Goal: Task Accomplishment & Management: Manage account settings

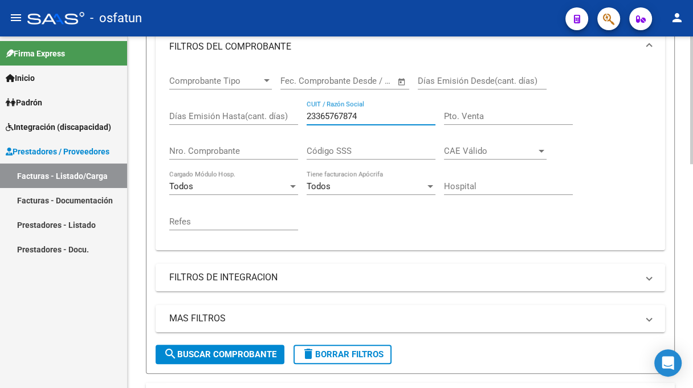
scroll to position [57, 0]
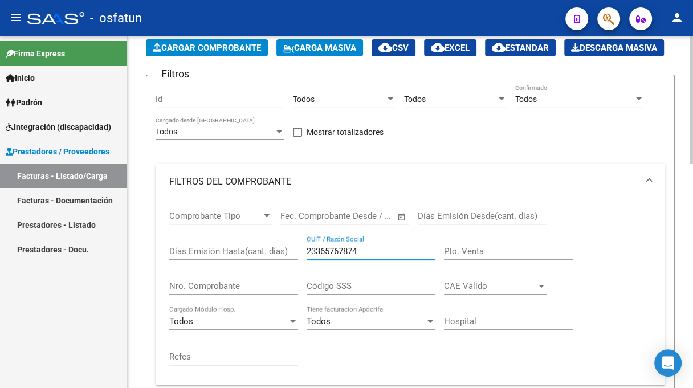
drag, startPoint x: 364, startPoint y: 276, endPoint x: 300, endPoint y: 278, distance: 63.3
click at [300, 278] on div "Comprobante Tipo Comprobante Tipo Fecha inicio – Fecha fin Fec. Comprobante Des…" at bounding box center [410, 288] width 482 height 176
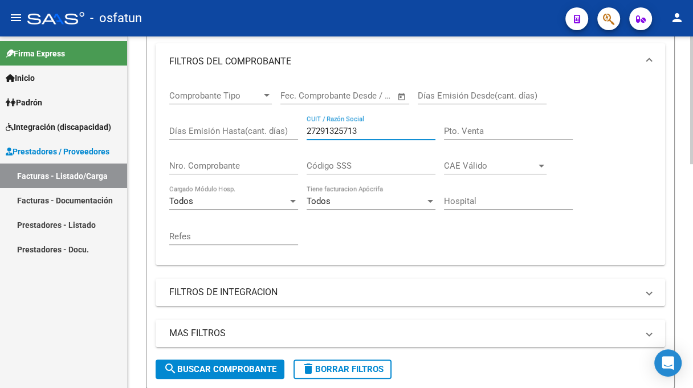
scroll to position [160, 0]
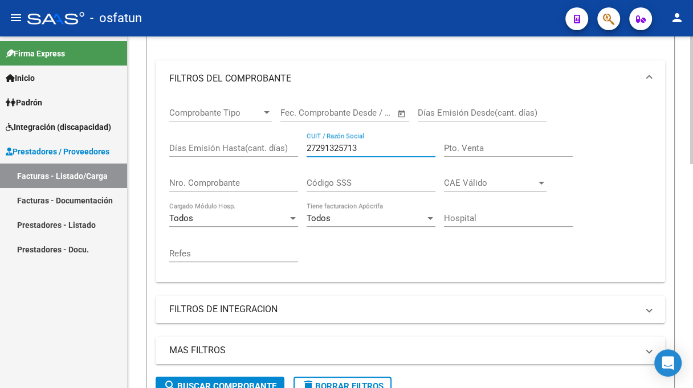
drag, startPoint x: 319, startPoint y: 171, endPoint x: 281, endPoint y: 172, distance: 38.2
click at [281, 172] on div "Comprobante Tipo Comprobante Tipo Fecha inicio – Fecha fin Fec. Comprobante Des…" at bounding box center [410, 185] width 482 height 176
paste input "392305039"
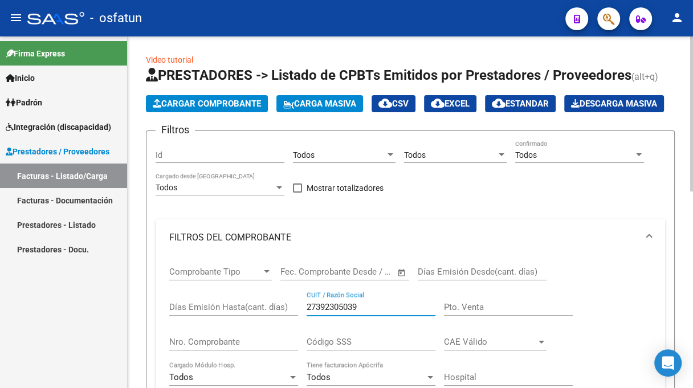
scroll to position [0, 0]
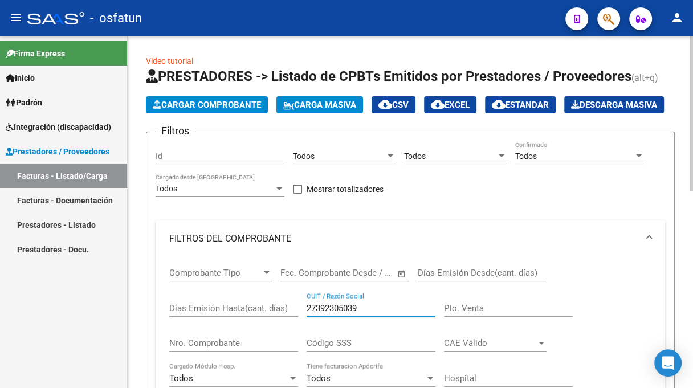
drag, startPoint x: 374, startPoint y: 330, endPoint x: 278, endPoint y: 340, distance: 96.8
click at [278, 340] on div "Comprobante Tipo Comprobante Tipo Fecha inicio – Fecha fin Fec. Comprobante Des…" at bounding box center [410, 345] width 482 height 176
paste input "239461854"
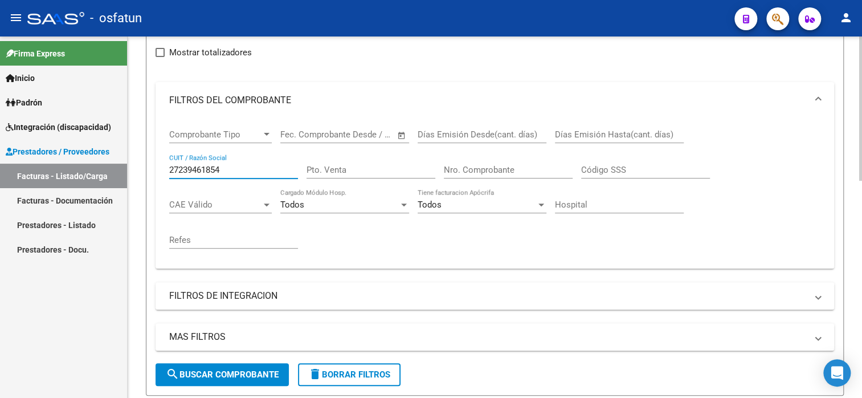
scroll to position [114, 0]
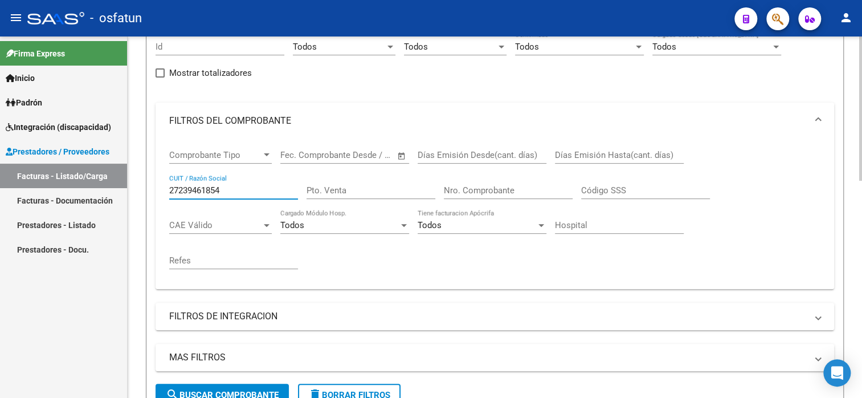
drag, startPoint x: 230, startPoint y: 189, endPoint x: 161, endPoint y: 184, distance: 68.6
click at [161, 184] on div "Comprobante Tipo Comprobante Tipo Fecha inicio – Fecha fin Fec. Comprobante Des…" at bounding box center [495, 214] width 679 height 150
paste input "422689139"
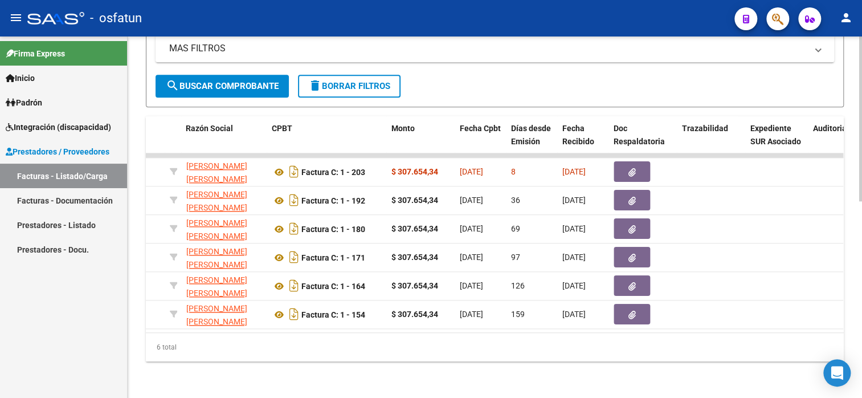
scroll to position [145, 0]
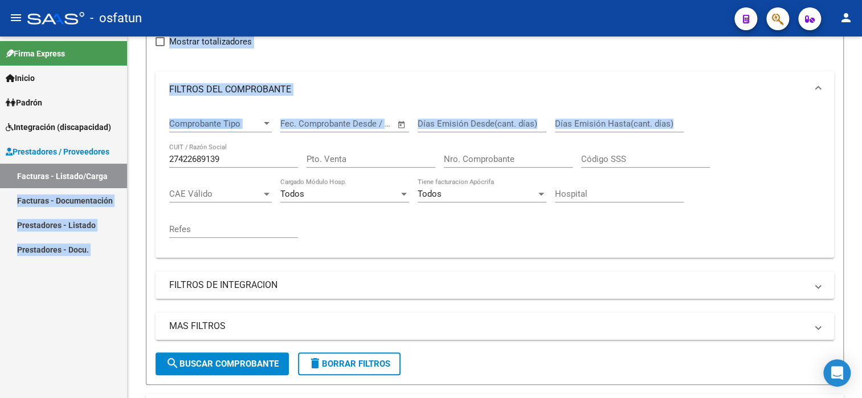
drag, startPoint x: 241, startPoint y: 152, endPoint x: 125, endPoint y: 167, distance: 117.3
click at [125, 167] on mat-sidenav-container "Firma Express Inicio Instructivos Contacto OS Padrón Análisis Afiliado Integrac…" at bounding box center [431, 216] width 862 height 361
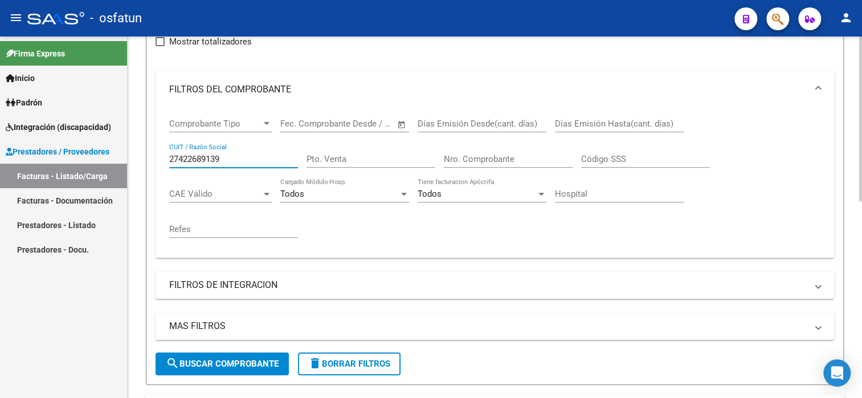
click at [229, 154] on input "27422689139" at bounding box center [233, 159] width 129 height 10
drag, startPoint x: 230, startPoint y: 155, endPoint x: 126, endPoint y: 158, distance: 103.2
click at [126, 158] on mat-sidenav-container "Firma Express Inicio Instructivos Contacto OS Padrón Análisis Afiliado Integrac…" at bounding box center [431, 216] width 862 height 361
paste input "242084670"
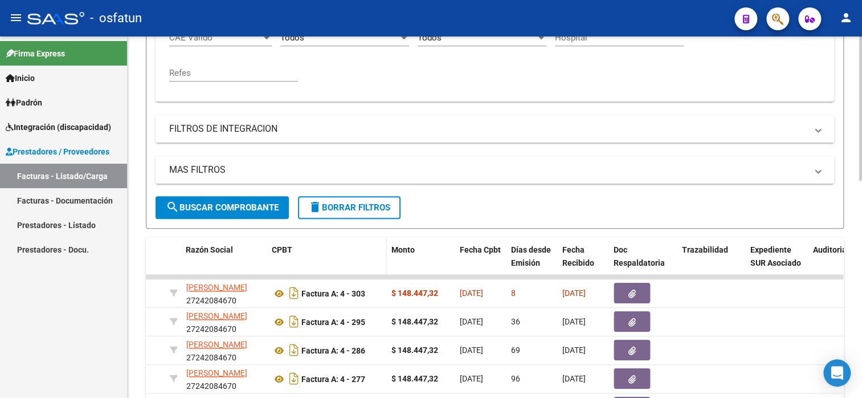
scroll to position [316, 0]
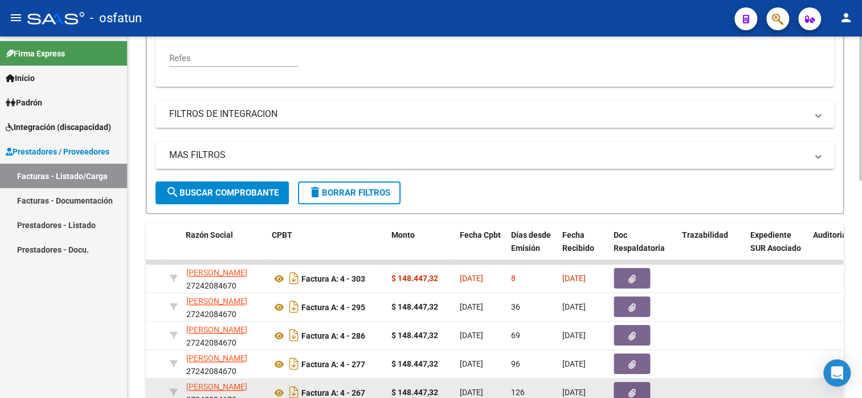
type input "27242084670"
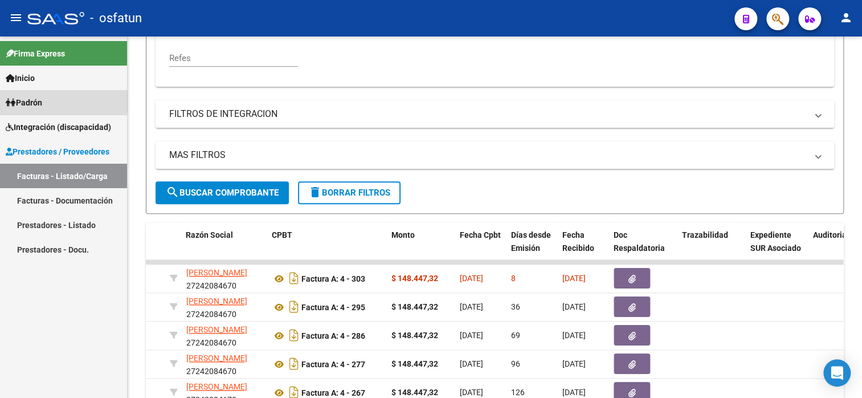
click at [42, 101] on span "Padrón" at bounding box center [24, 102] width 36 height 13
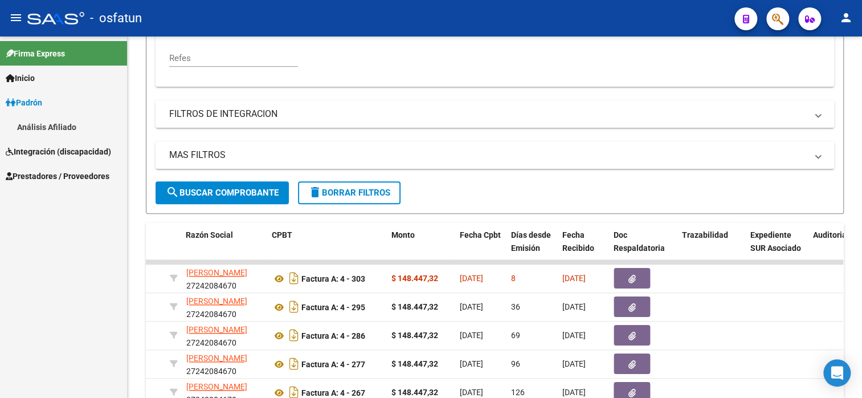
click at [42, 150] on span "Integración (discapacidad)" at bounding box center [58, 151] width 105 height 13
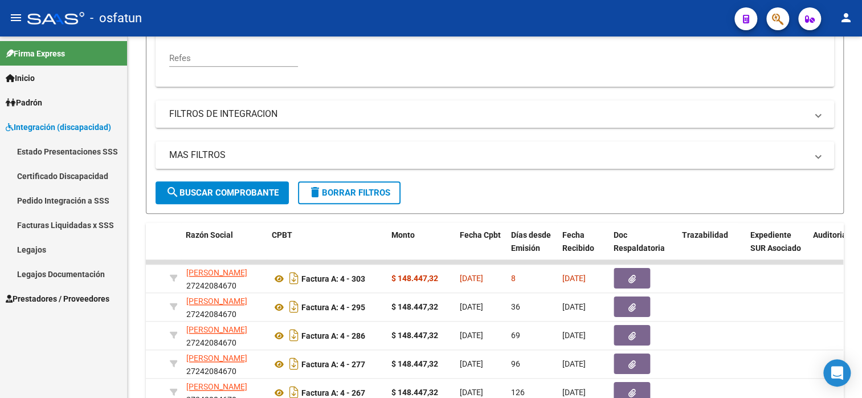
click at [63, 248] on link "Legajos" at bounding box center [63, 249] width 127 height 25
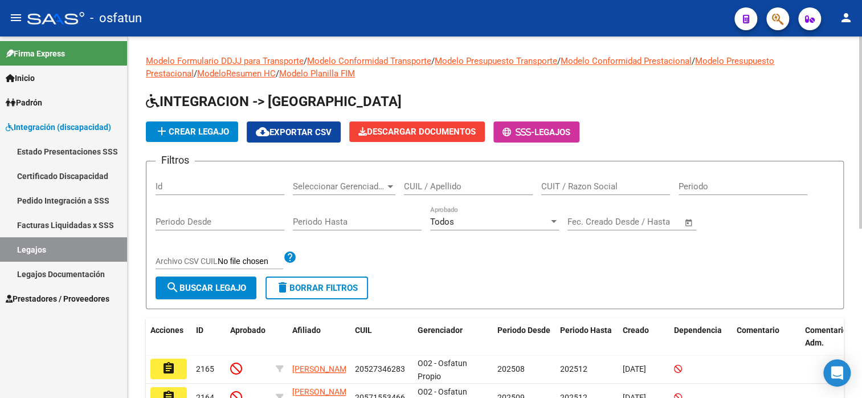
click at [472, 186] on input "CUIL / Apellido" at bounding box center [468, 186] width 129 height 10
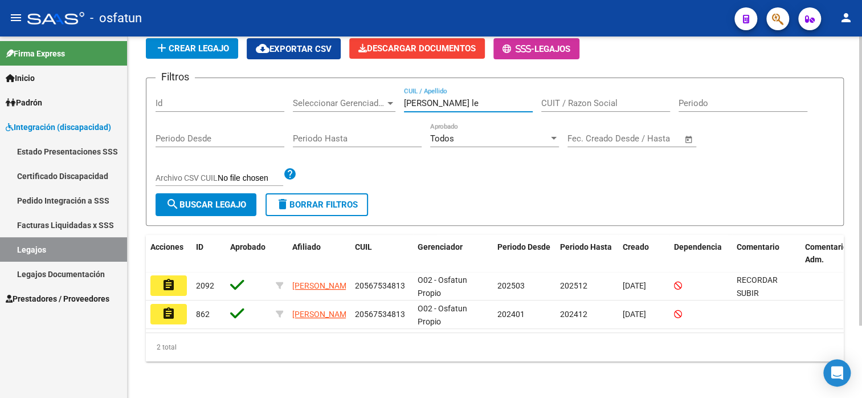
scroll to position [91, 0]
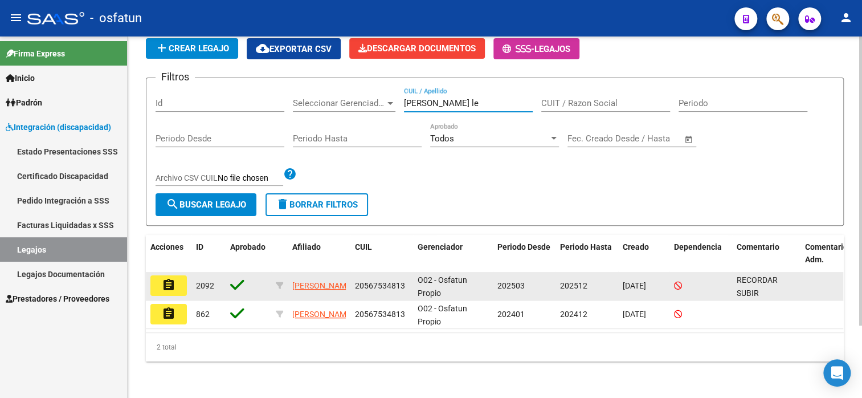
type input "[PERSON_NAME] le"
click at [181, 275] on button "assignment" at bounding box center [168, 285] width 36 height 21
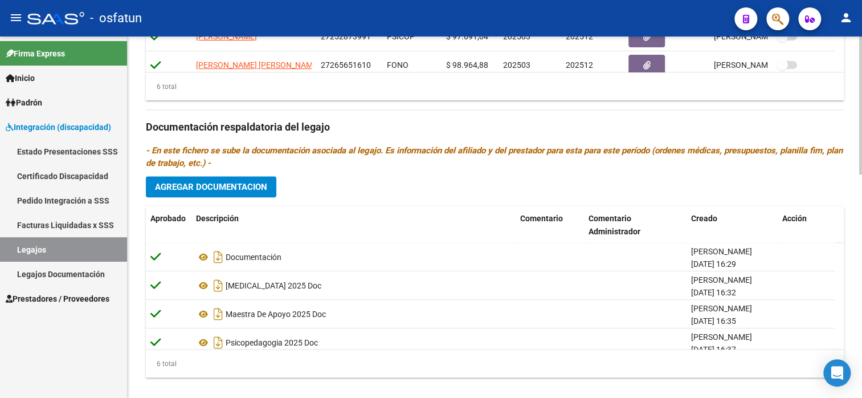
scroll to position [585, 0]
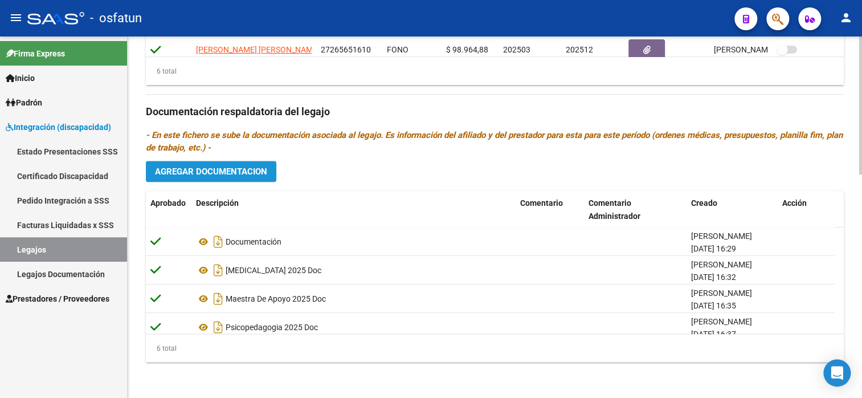
click at [214, 175] on span "Agregar Documentacion" at bounding box center [211, 171] width 112 height 10
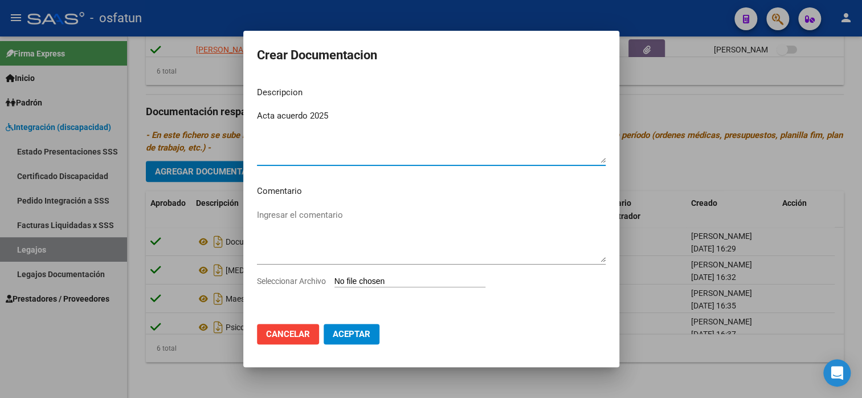
type textarea "Acta acuerdo 2025"
click at [358, 280] on input "Seleccionar Archivo" at bounding box center [409, 281] width 151 height 11
type input "C:\fakepath\Acta acuerdo 2025.pdf"
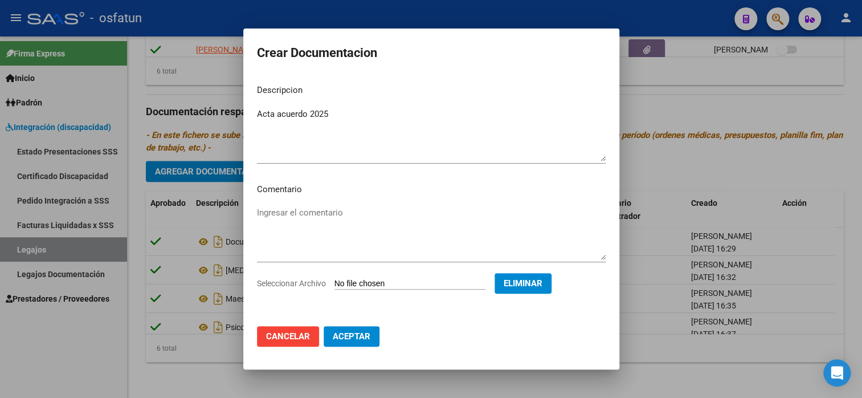
click at [334, 352] on mat-dialog-actions "Cancelar Aceptar" at bounding box center [431, 336] width 349 height 39
click at [340, 340] on span "Aceptar" at bounding box center [352, 336] width 38 height 10
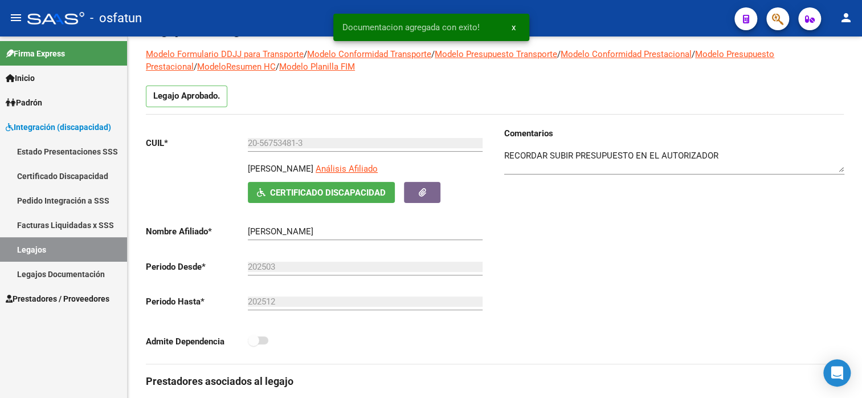
scroll to position [0, 0]
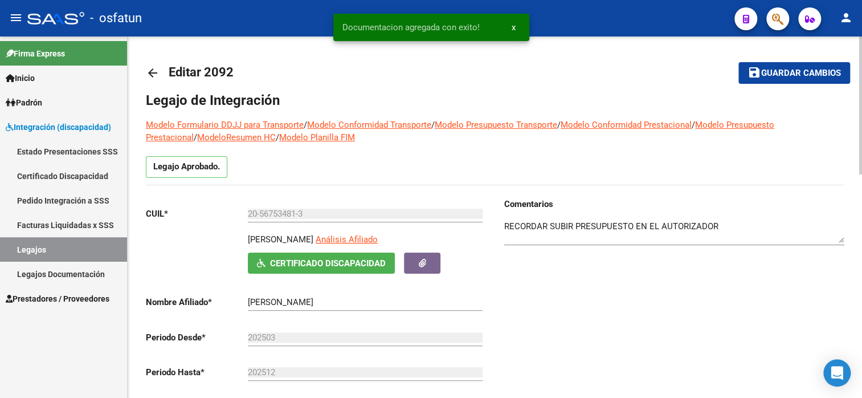
click at [692, 73] on span "Guardar cambios" at bounding box center [801, 73] width 80 height 10
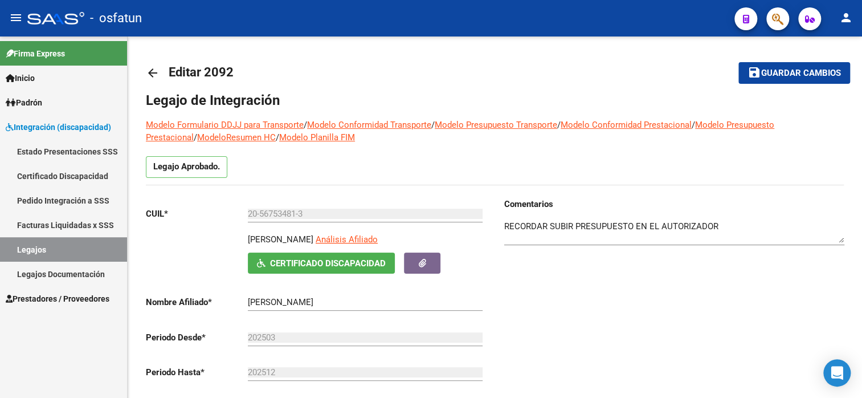
click at [84, 275] on link "Legajos Documentación" at bounding box center [63, 274] width 127 height 25
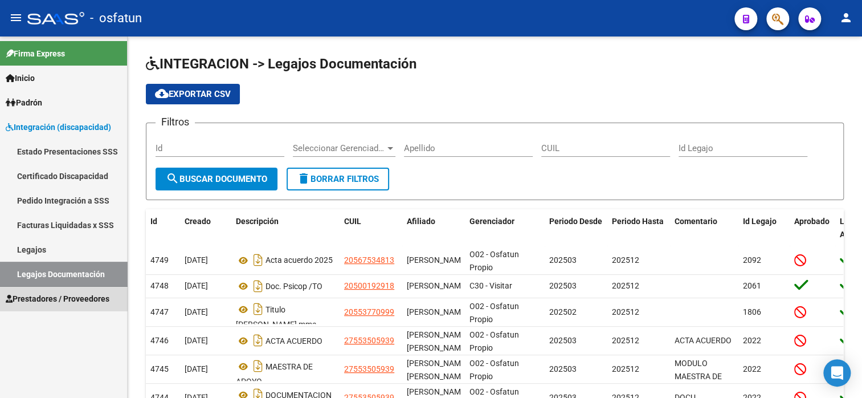
click at [73, 293] on span "Prestadores / Proveedores" at bounding box center [58, 298] width 104 height 13
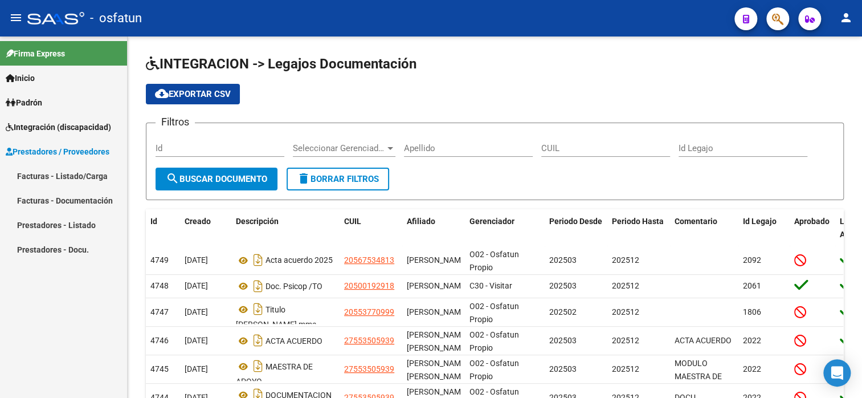
click at [56, 175] on link "Facturas - Listado/Carga" at bounding box center [63, 176] width 127 height 25
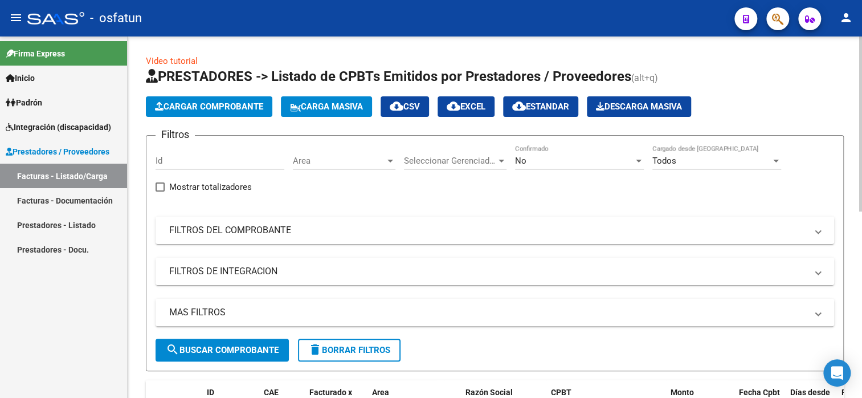
click at [212, 265] on mat-panel-title "FILTROS DE INTEGRACION" at bounding box center [488, 271] width 638 height 13
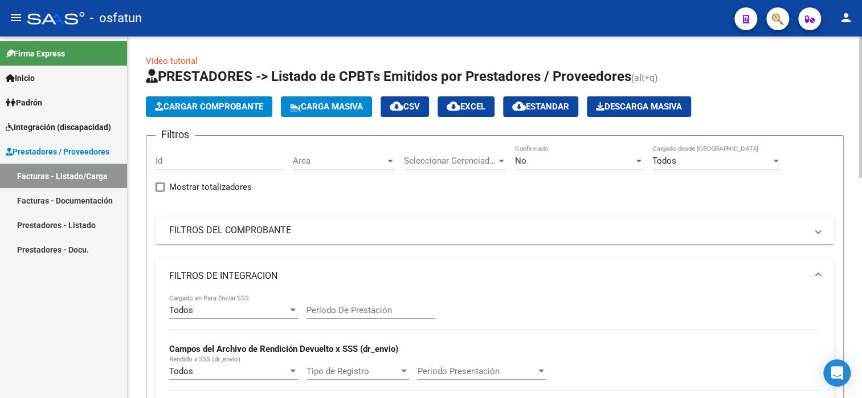
click at [443, 161] on span "Seleccionar Gerenciador" at bounding box center [450, 161] width 92 height 10
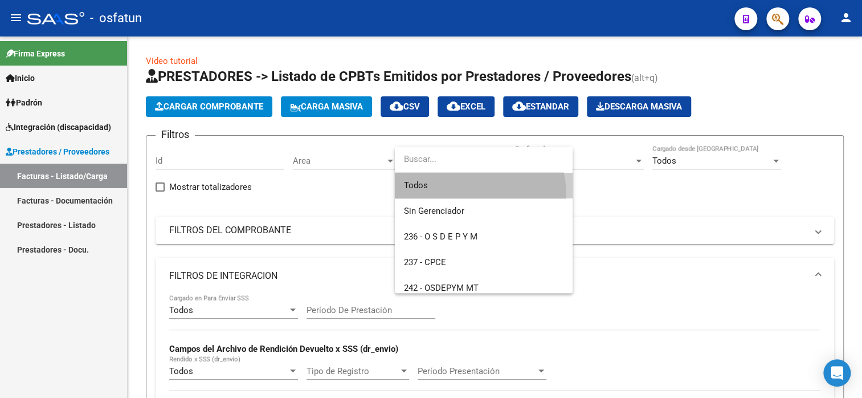
click at [458, 195] on span "Todos" at bounding box center [484, 186] width 160 height 26
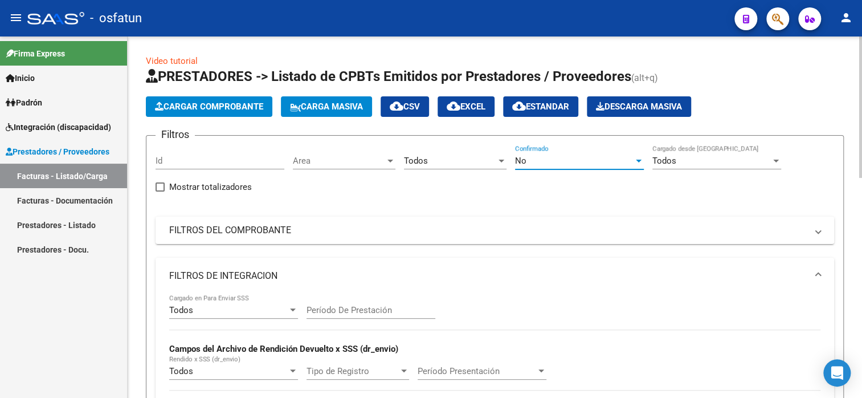
click at [610, 159] on div "No" at bounding box center [574, 161] width 119 height 10
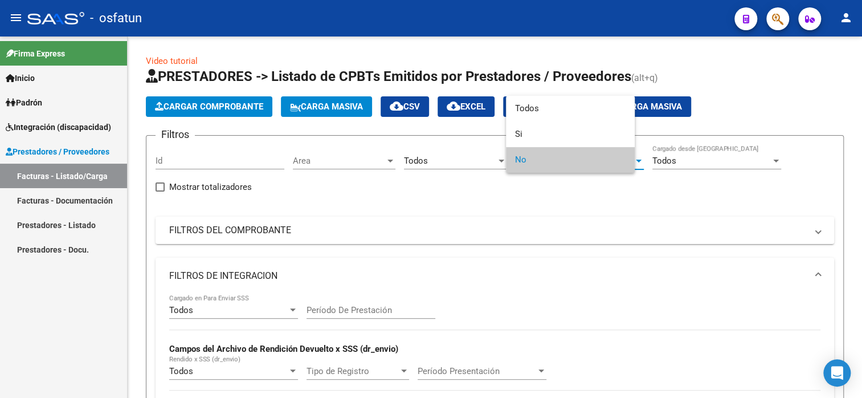
click at [561, 160] on span "No" at bounding box center [570, 160] width 111 height 26
click at [634, 158] on div at bounding box center [639, 160] width 10 height 9
click at [634, 158] on span "No" at bounding box center [579, 160] width 129 height 26
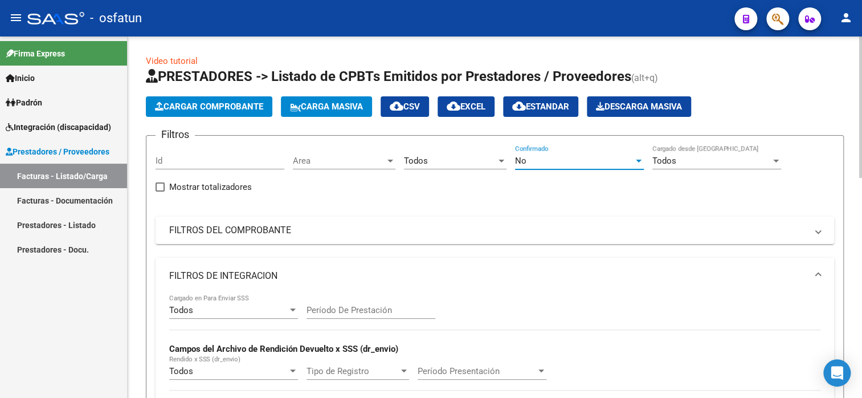
click at [634, 158] on div at bounding box center [639, 160] width 10 height 9
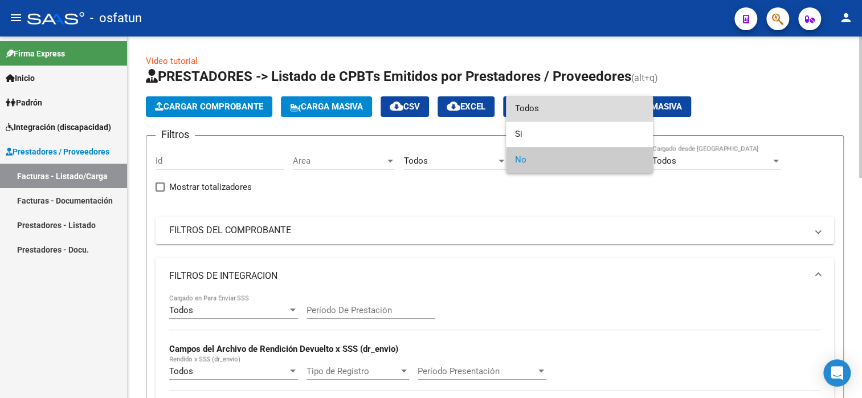
drag, startPoint x: 548, startPoint y: 104, endPoint x: 556, endPoint y: 108, distance: 8.7
click at [547, 105] on span "Todos" at bounding box center [579, 109] width 129 height 26
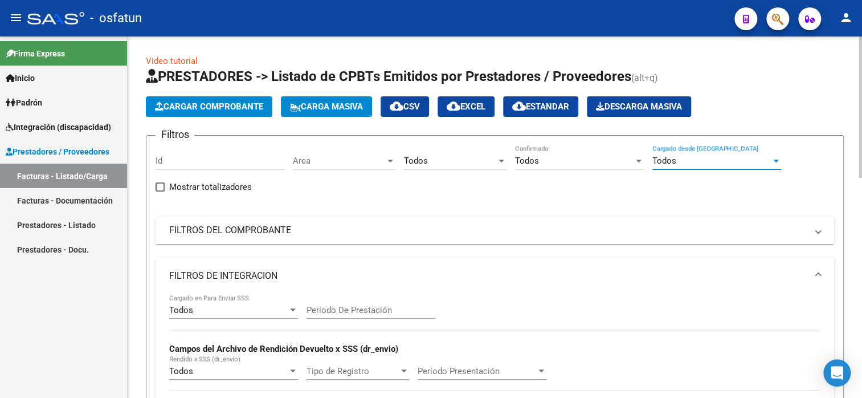
click at [692, 160] on div "Todos" at bounding box center [711, 161] width 119 height 10
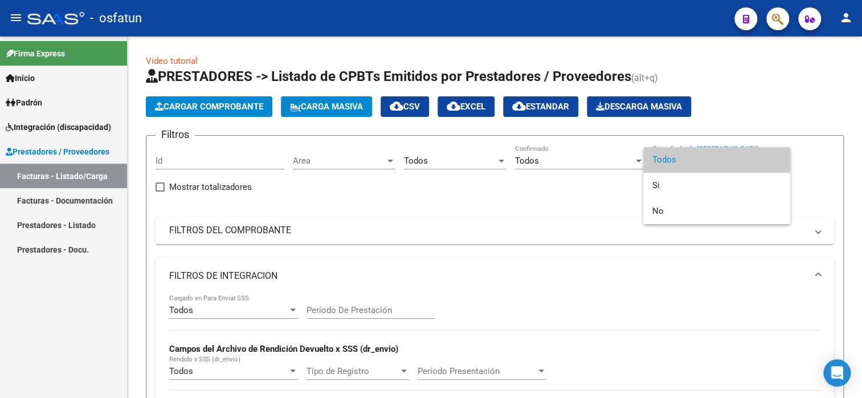
click at [692, 161] on span "Todos" at bounding box center [716, 160] width 129 height 26
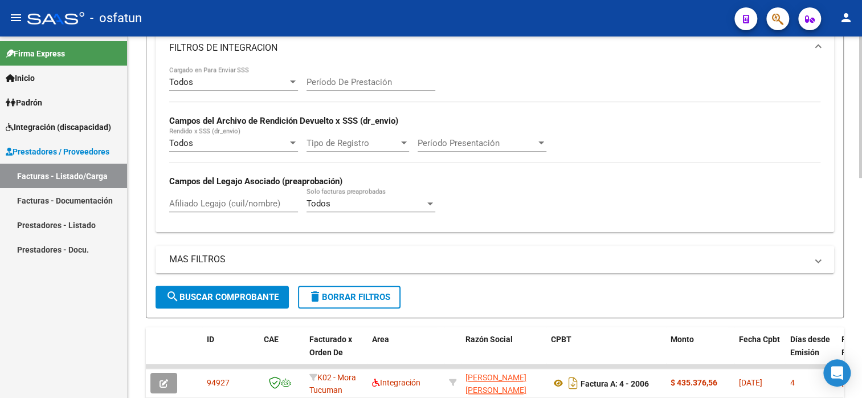
scroll to position [114, 0]
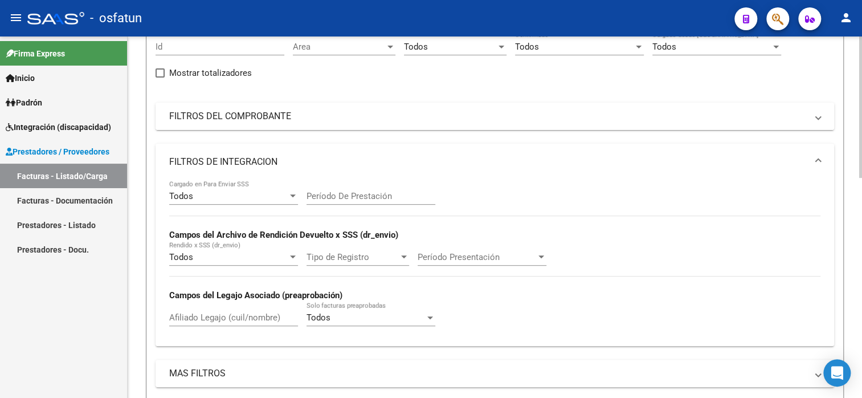
click at [205, 120] on mat-panel-title "FILTROS DEL COMPROBANTE" at bounding box center [488, 116] width 638 height 13
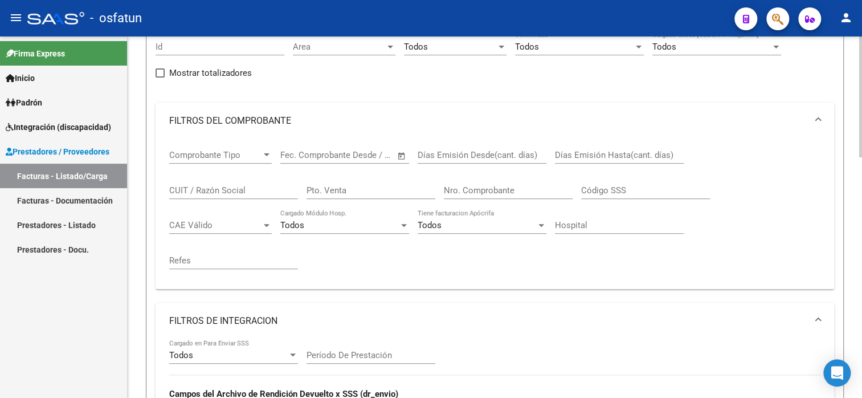
click at [220, 188] on input "CUIT / Razón Social" at bounding box center [233, 190] width 129 height 10
paste input "2"
click at [219, 187] on input "CUIT / Razón Social" at bounding box center [233, 190] width 129 height 10
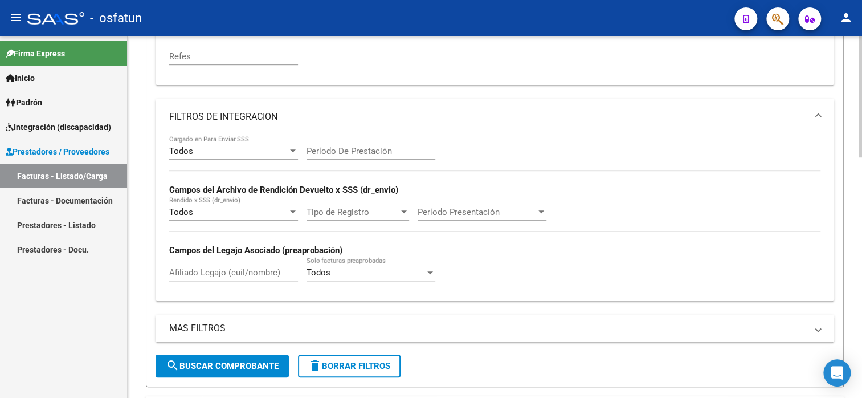
scroll to position [171, 0]
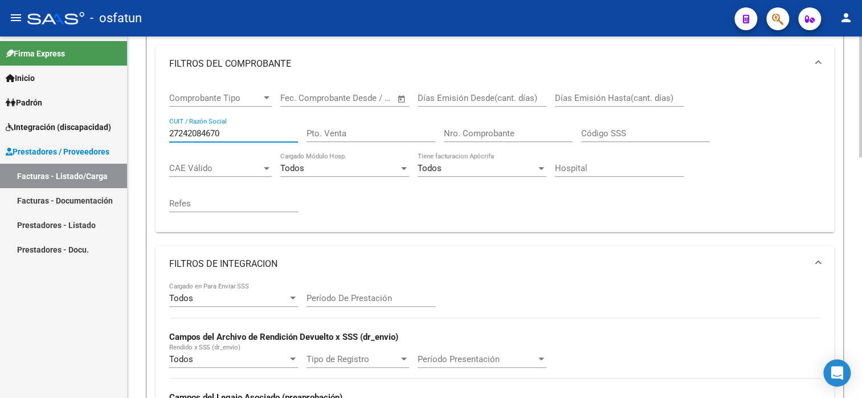
drag, startPoint x: 230, startPoint y: 129, endPoint x: 148, endPoint y: 129, distance: 81.5
click at [148, 129] on form "Filtros Id Area Area Todos Seleccionar Gerenciador Todos Confirmado Todos Carga…" at bounding box center [495, 249] width 698 height 570
paste input "314556068"
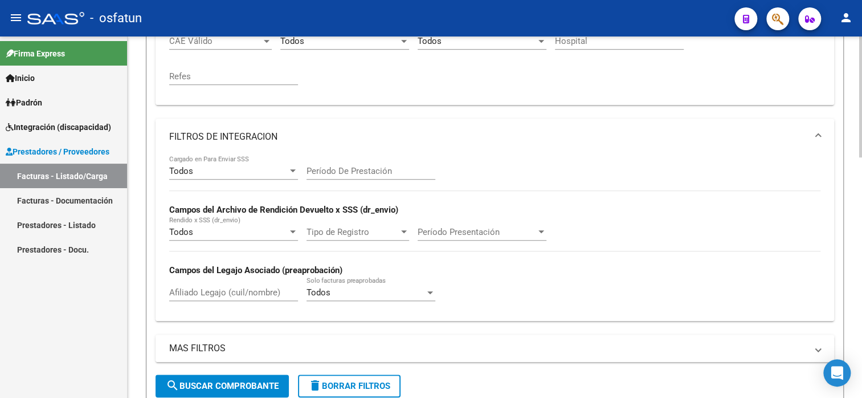
scroll to position [150, 0]
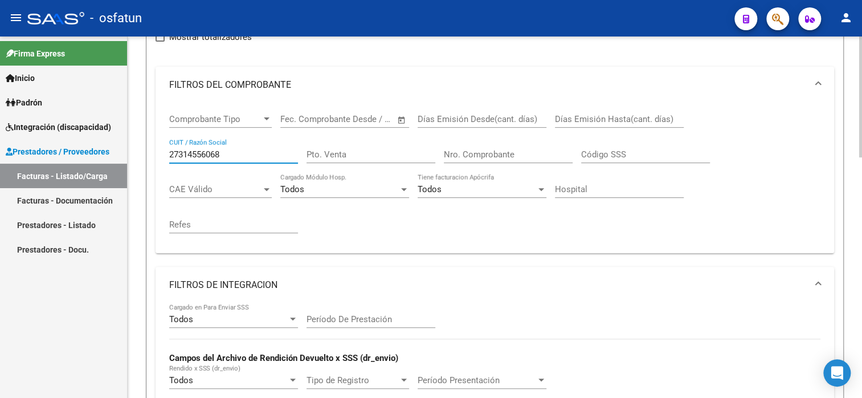
drag, startPoint x: 238, startPoint y: 152, endPoint x: 148, endPoint y: 150, distance: 90.6
click at [148, 150] on form "Filtros Id Area Area Todos Seleccionar Gerenciador Todos Confirmado Todos Carga…" at bounding box center [495, 270] width 698 height 570
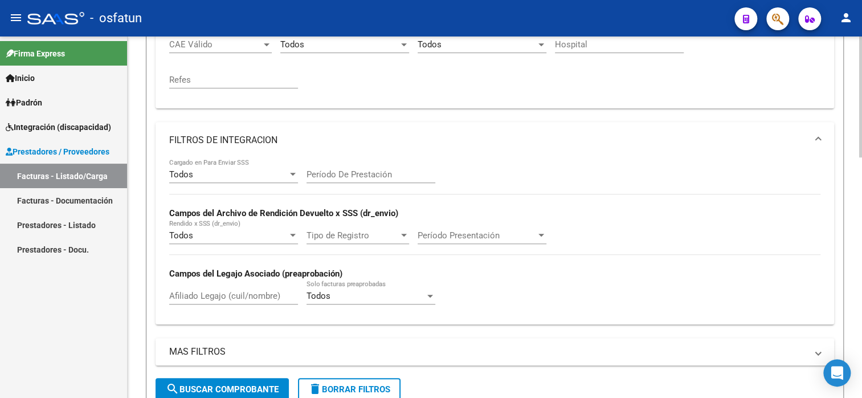
scroll to position [207, 0]
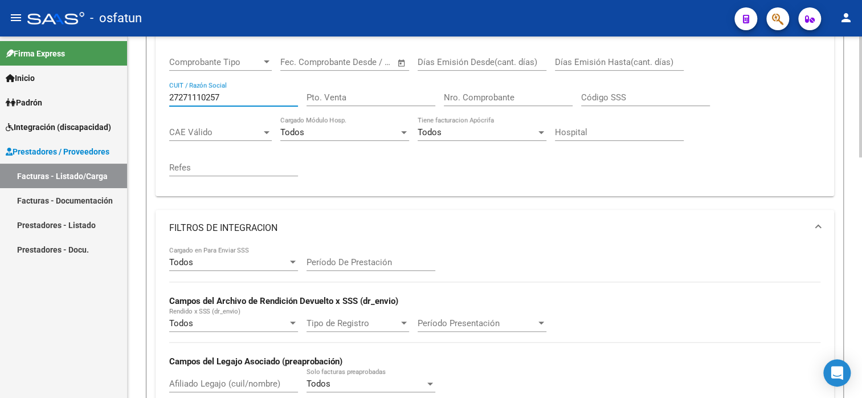
drag, startPoint x: 223, startPoint y: 96, endPoint x: 169, endPoint y: 99, distance: 54.8
click at [169, 99] on input "27271110257" at bounding box center [233, 97] width 129 height 10
paste input "3261306824"
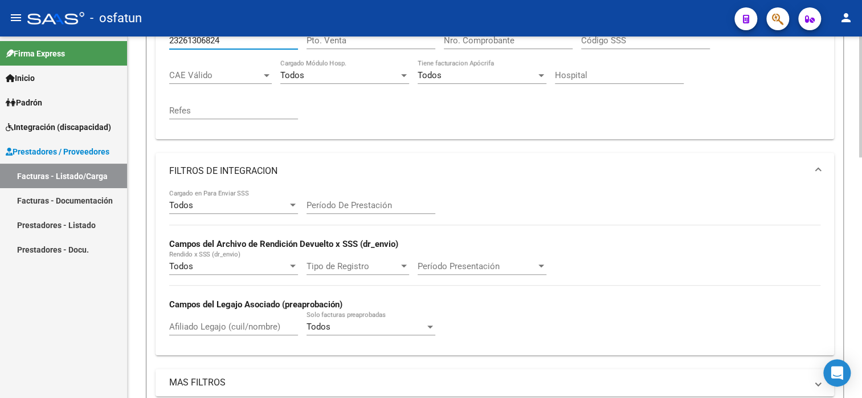
scroll to position [93, 0]
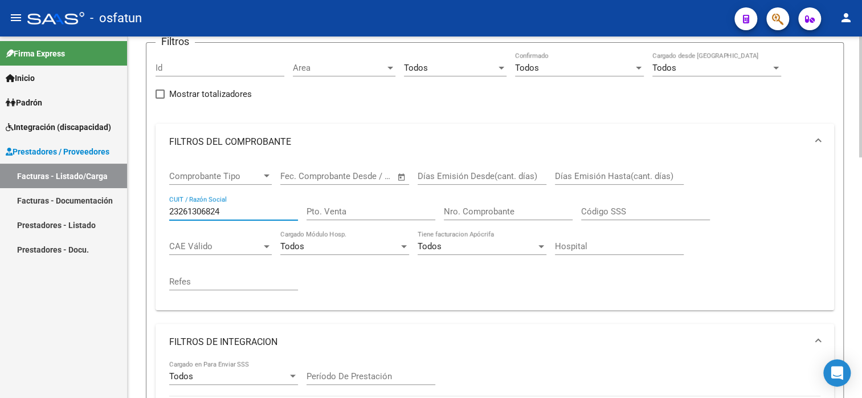
drag, startPoint x: 226, startPoint y: 209, endPoint x: 135, endPoint y: 215, distance: 91.4
paste input "7271110257"
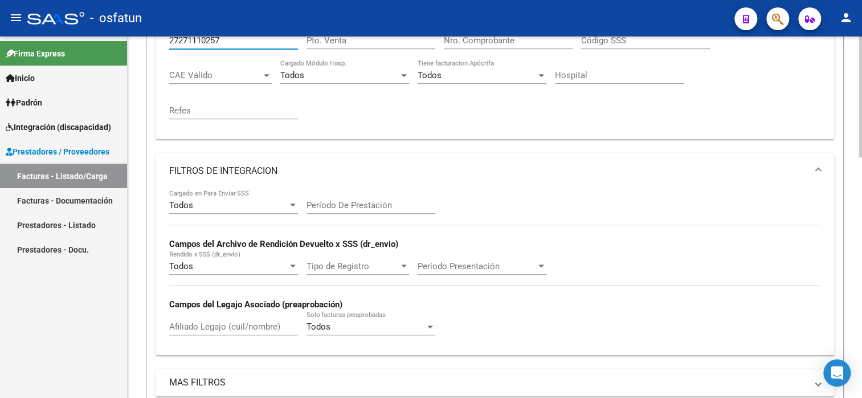
scroll to position [36, 0]
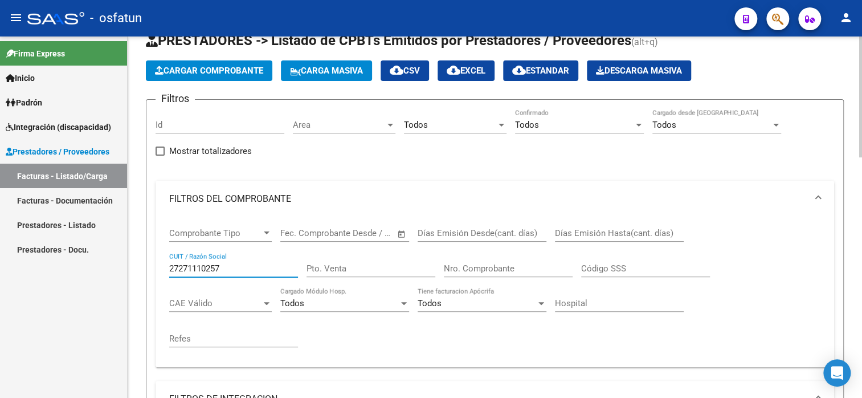
drag, startPoint x: 228, startPoint y: 268, endPoint x: 164, endPoint y: 266, distance: 64.4
click at [164, 266] on div "Comprobante Tipo Comprobante Tipo Fecha inicio – Fecha fin Fec. Comprobante Des…" at bounding box center [495, 292] width 679 height 150
paste input "3261306824"
drag, startPoint x: 237, startPoint y: 266, endPoint x: 116, endPoint y: 276, distance: 121.2
click at [116, 276] on mat-sidenav-container "Firma Express Inicio Instructivos Contacto OS Padrón Análisis Afiliado Integrac…" at bounding box center [431, 216] width 862 height 361
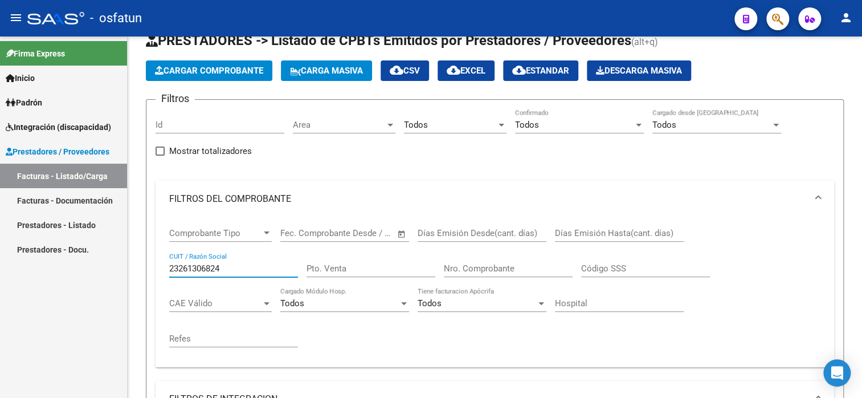
paste input "7367101739"
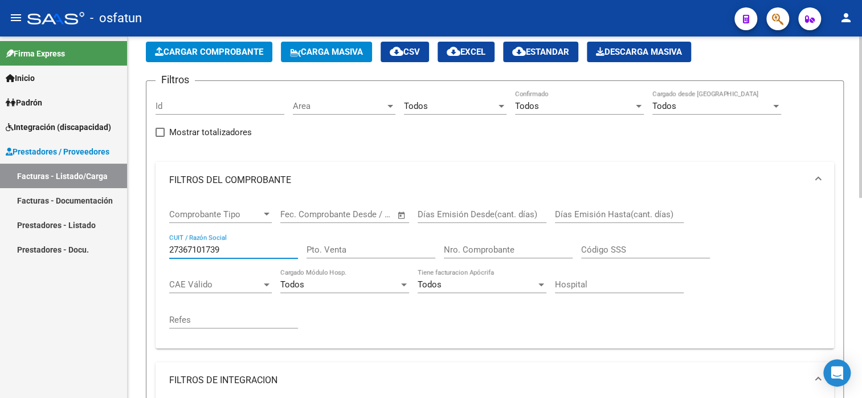
scroll to position [47, 0]
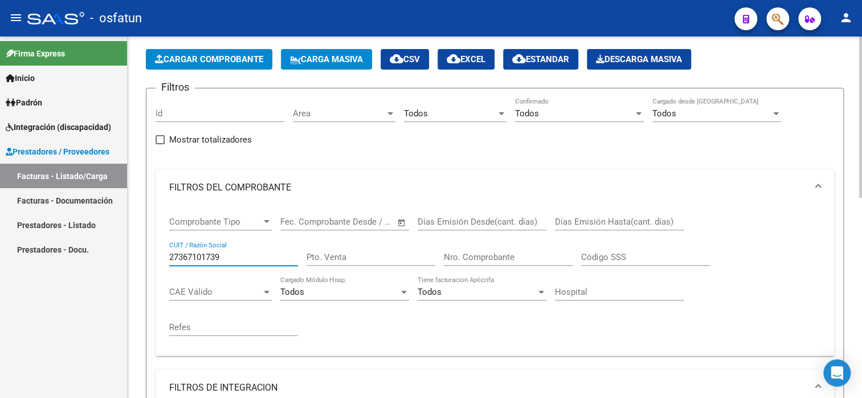
click at [338, 116] on span "Area" at bounding box center [339, 113] width 92 height 10
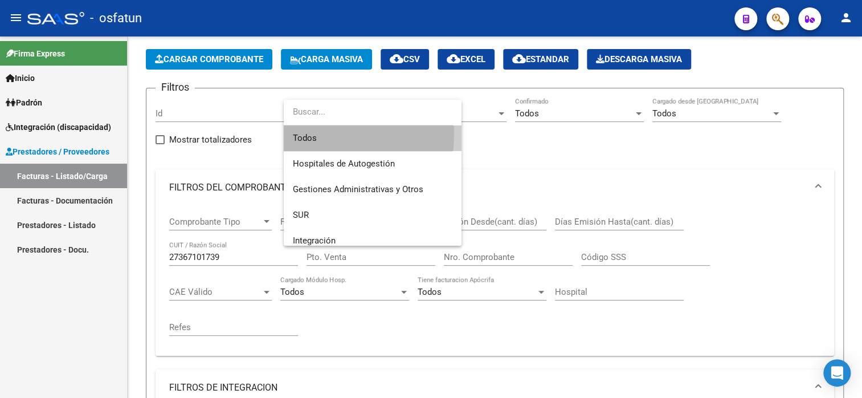
click at [332, 134] on span "Todos" at bounding box center [373, 138] width 160 height 26
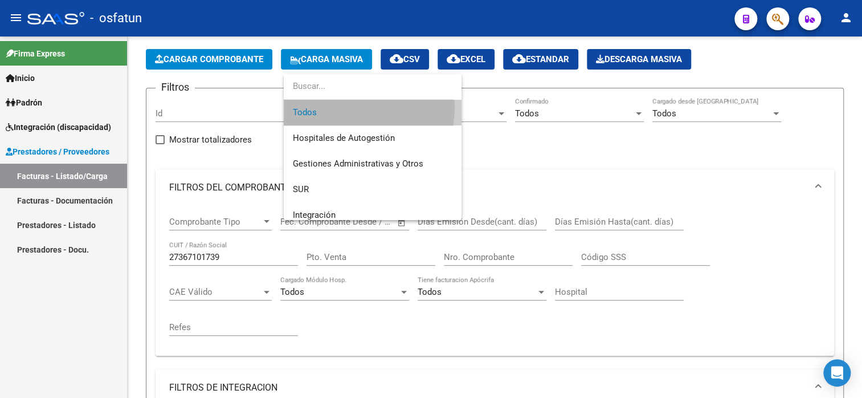
click at [334, 106] on span "Todos" at bounding box center [373, 113] width 160 height 26
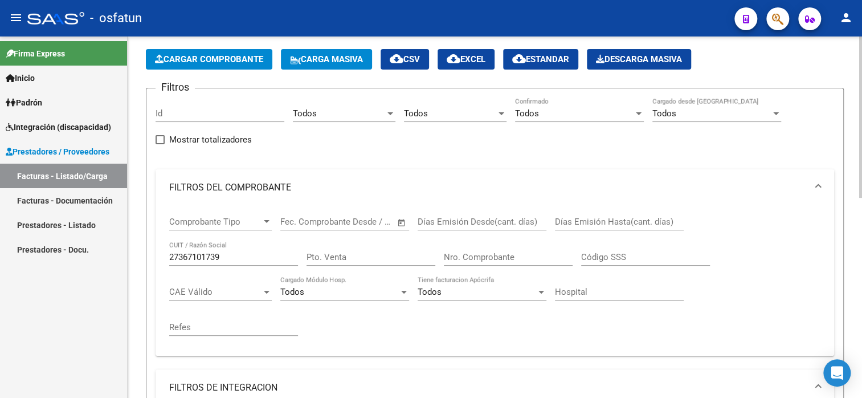
click at [260, 242] on div "27367101739 CUIT / Razón Social" at bounding box center [233, 253] width 129 height 25
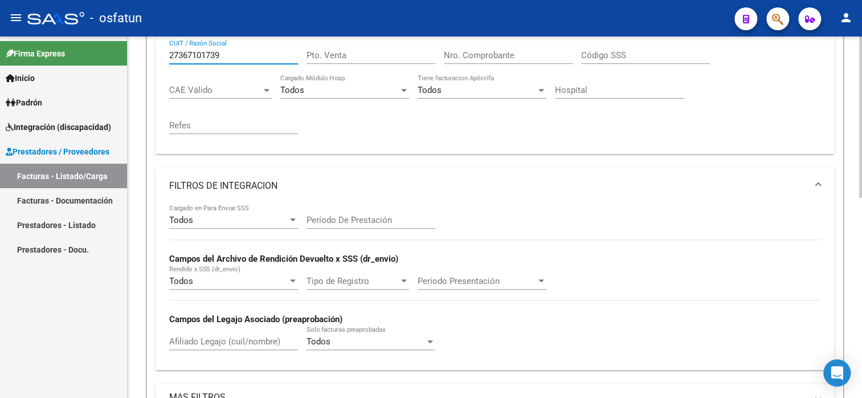
scroll to position [218, 0]
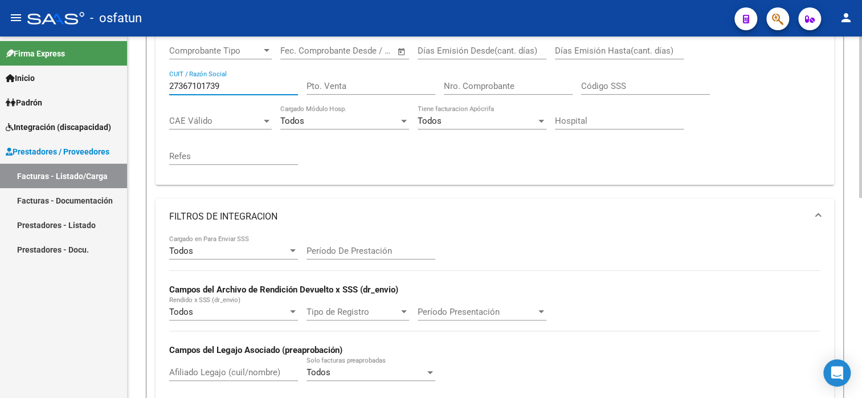
drag, startPoint x: 227, startPoint y: 85, endPoint x: 147, endPoint y: 83, distance: 79.8
click at [147, 83] on form "Filtros Id Todos Area Todos Seleccionar Gerenciador Todos Confirmado Todos Carg…" at bounding box center [495, 202] width 698 height 570
paste input "76451250"
drag, startPoint x: 217, startPoint y: 85, endPoint x: 153, endPoint y: 85, distance: 63.8
click at [153, 85] on form "Filtros Id Todos Area Todos Seleccionar Gerenciador Todos Confirmado Todos Carg…" at bounding box center [495, 202] width 698 height 570
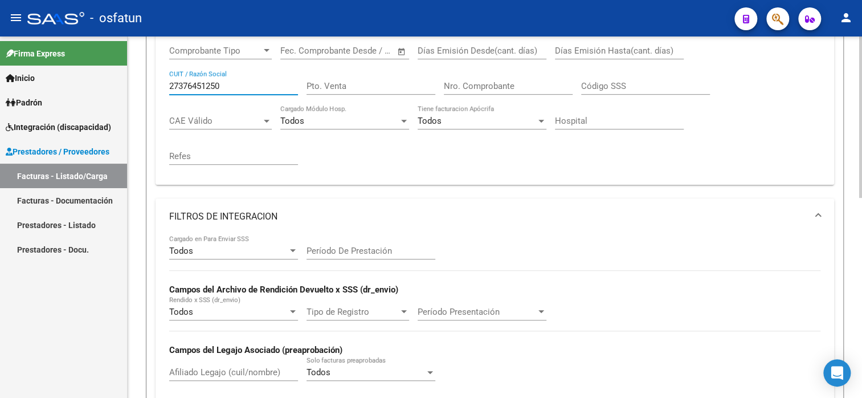
paste input "7"
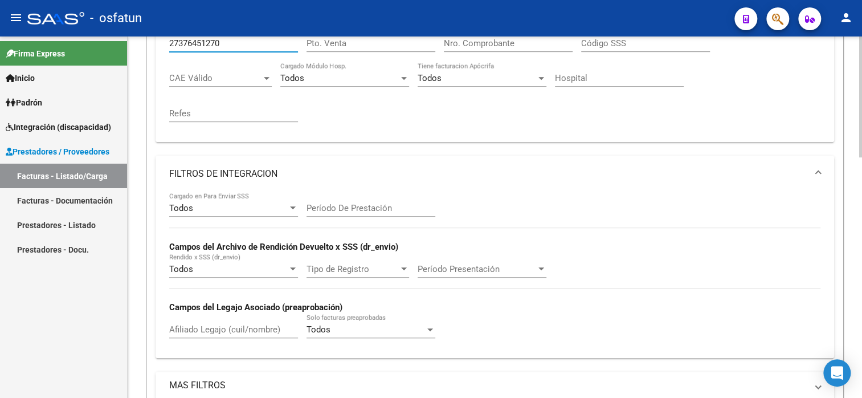
scroll to position [446, 0]
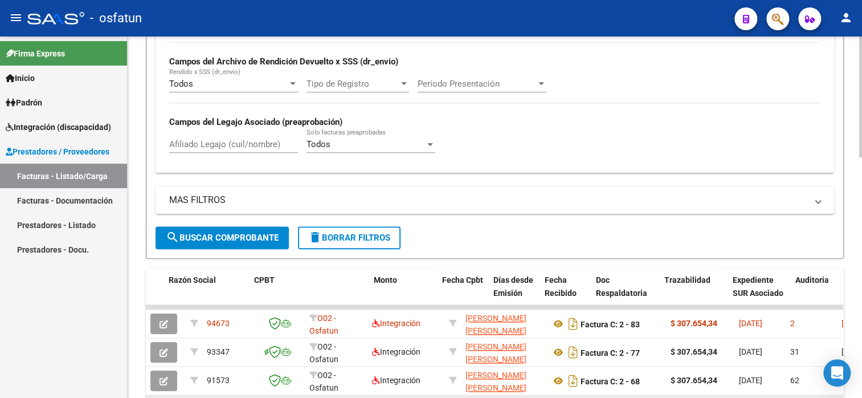
type input "27376451270"
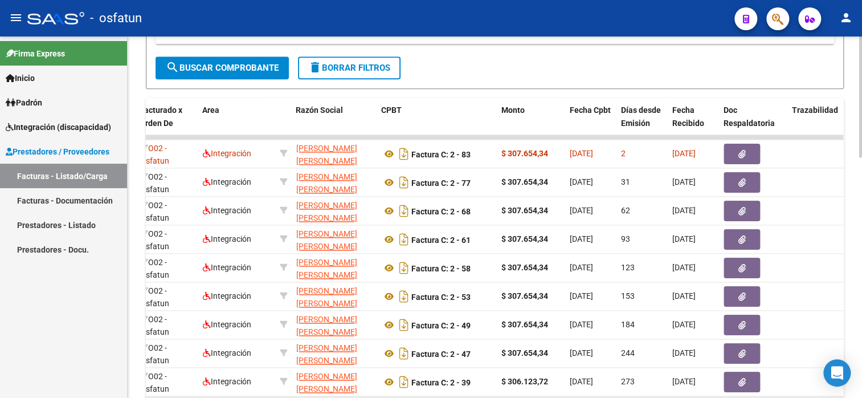
scroll to position [492, 0]
